Goal: Check status: Check status

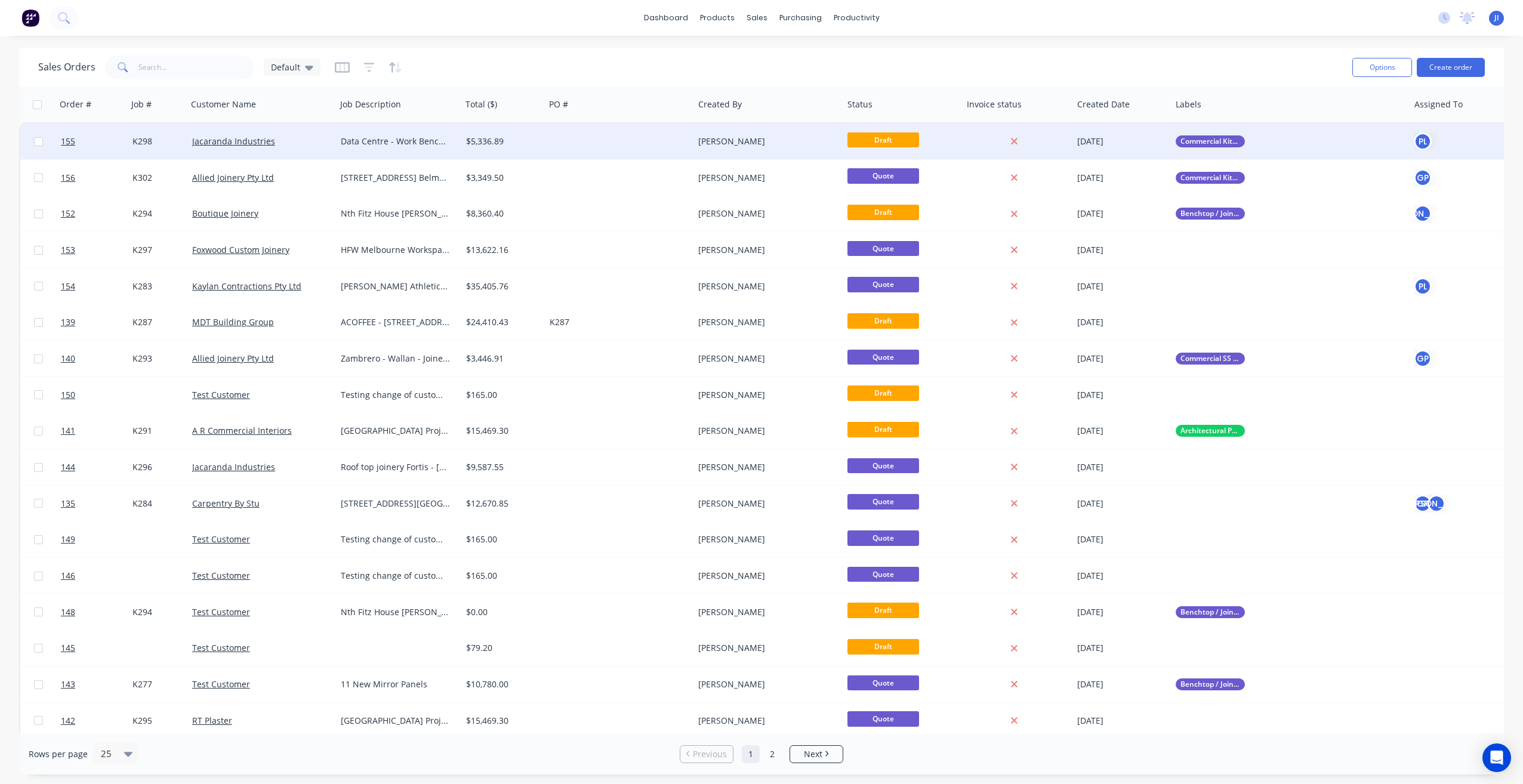
click at [571, 145] on div at bounding box center [620, 141] width 149 height 36
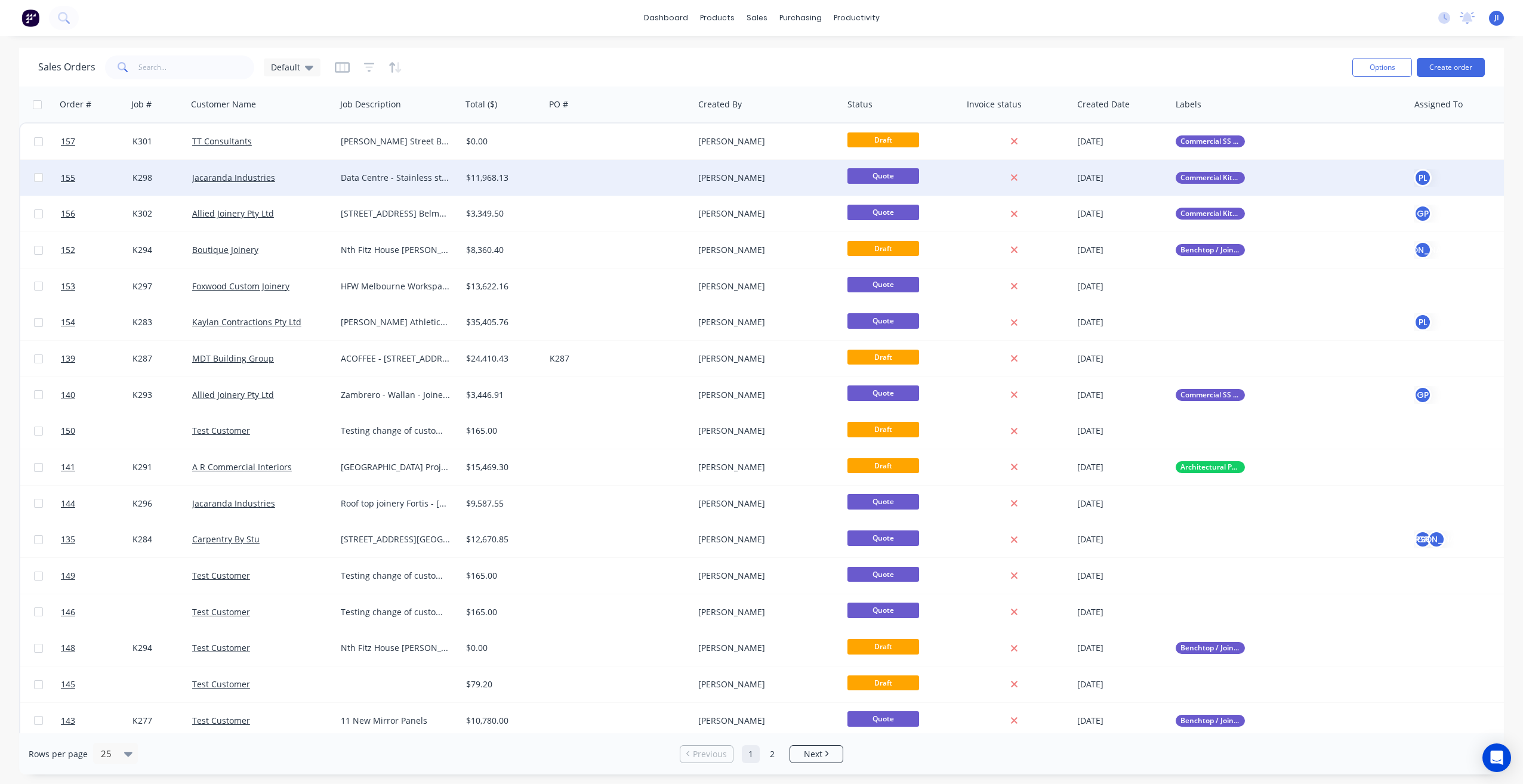
click at [595, 187] on div at bounding box center [620, 178] width 149 height 36
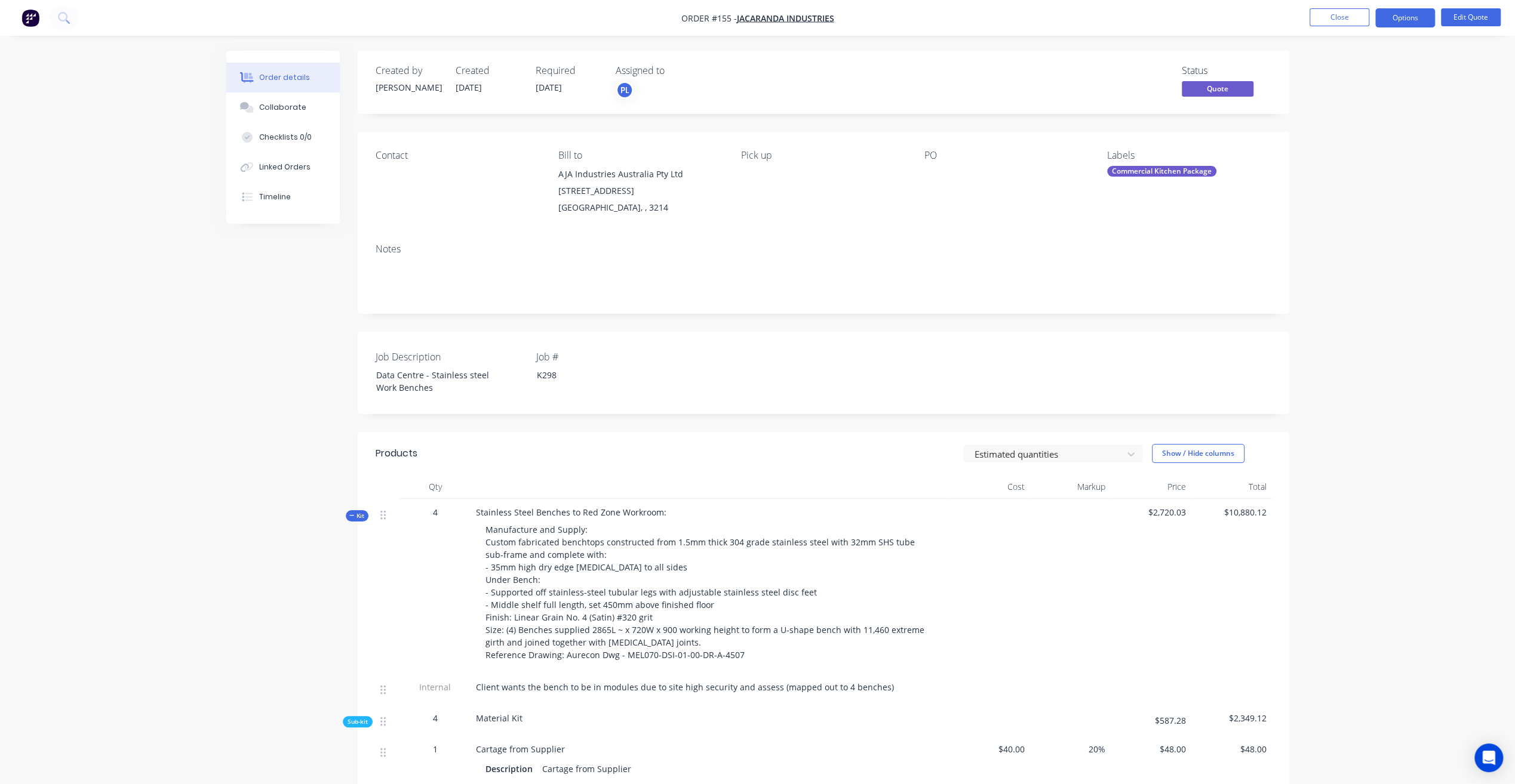
drag, startPoint x: 1273, startPoint y: 264, endPoint x: 1354, endPoint y: 261, distance: 81.1
click at [1276, 263] on div "Notes" at bounding box center [824, 273] width 932 height 80
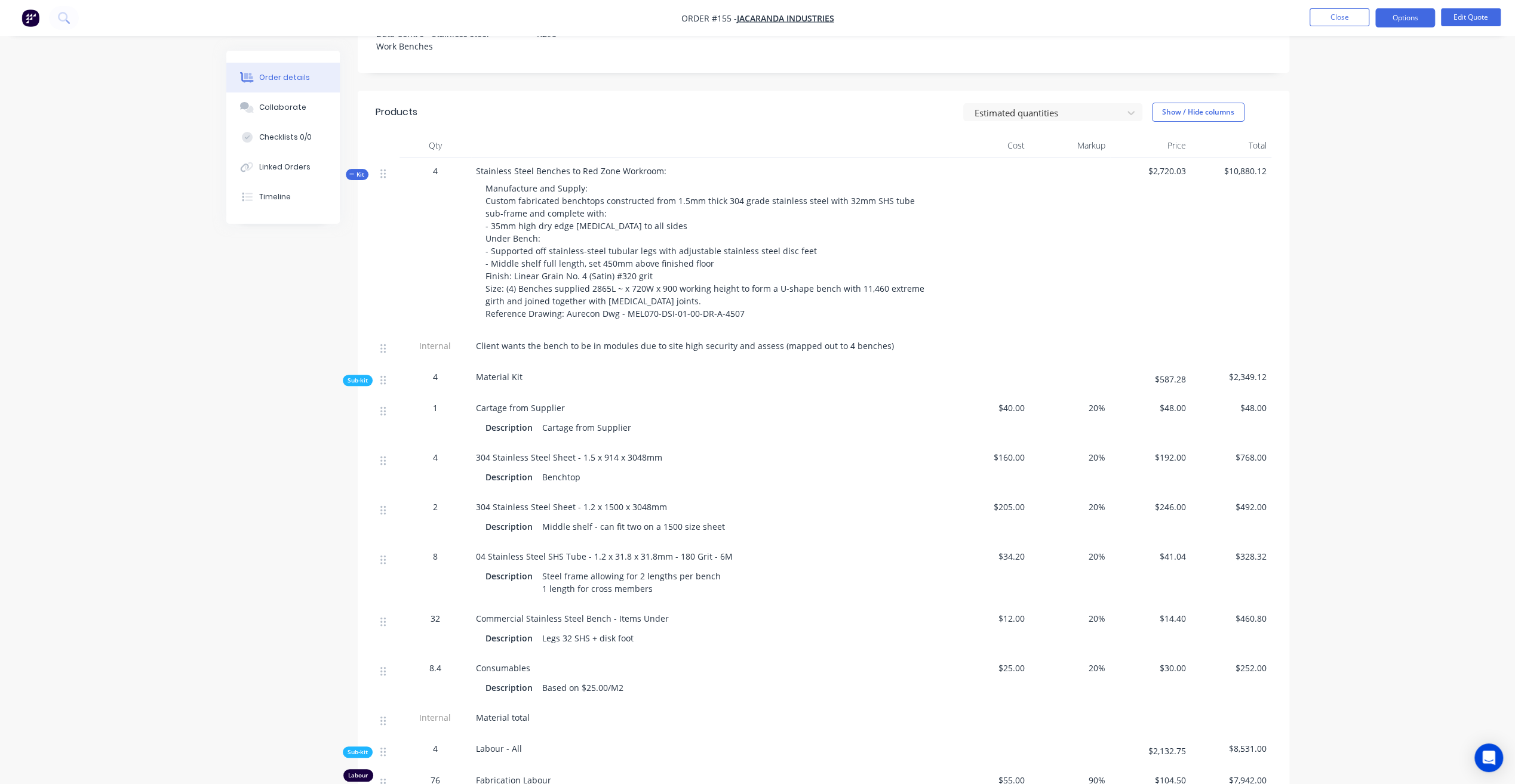
scroll to position [299, 0]
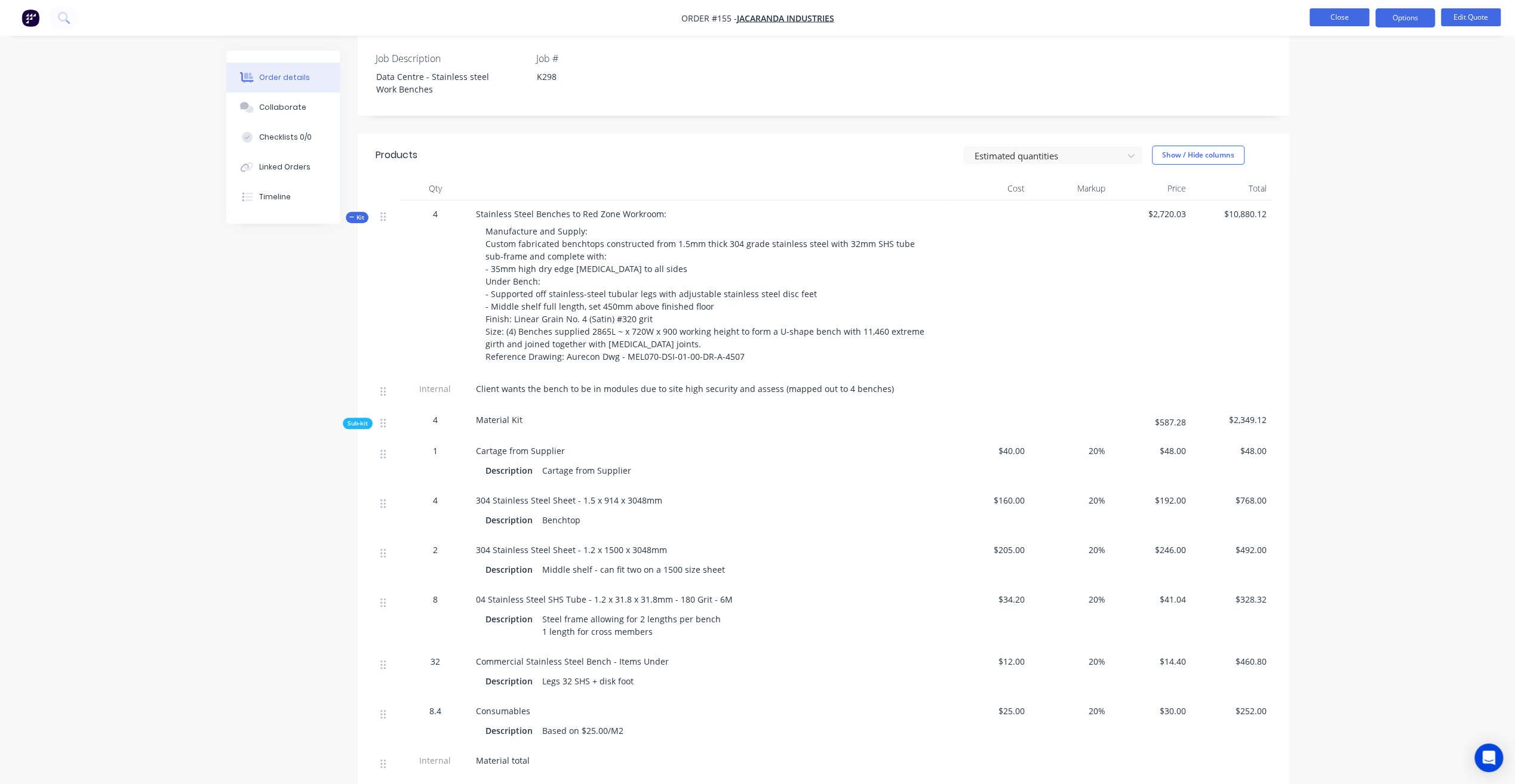
click at [1348, 13] on button "Close" at bounding box center [1339, 17] width 60 height 18
